Goal: Manage account settings

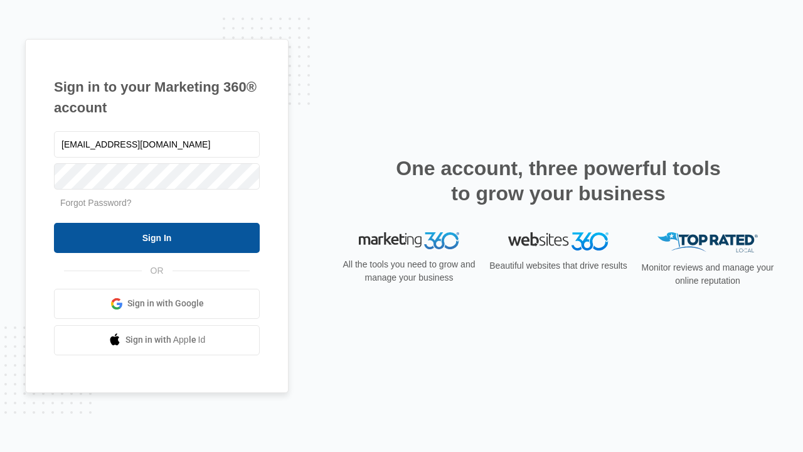
click at [157, 237] on input "Sign In" at bounding box center [157, 238] width 206 height 30
